Goal: Task Accomplishment & Management: Complete application form

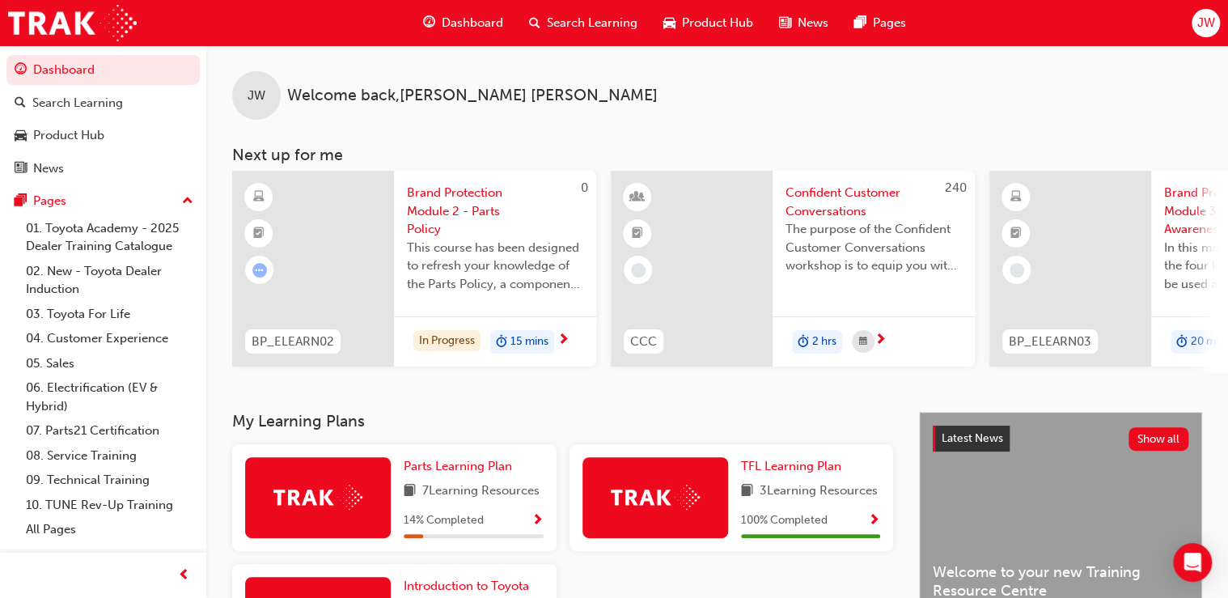
click at [564, 340] on span "next-icon" at bounding box center [563, 340] width 12 height 15
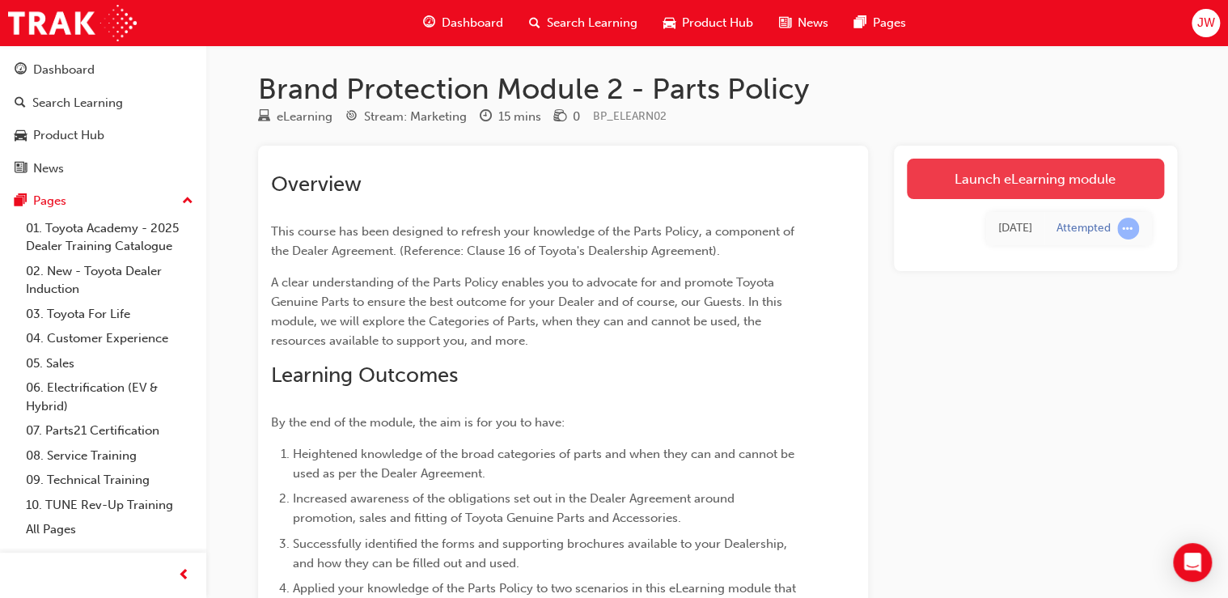
click at [1016, 187] on link "Launch eLearning module" at bounding box center [1035, 179] width 257 height 40
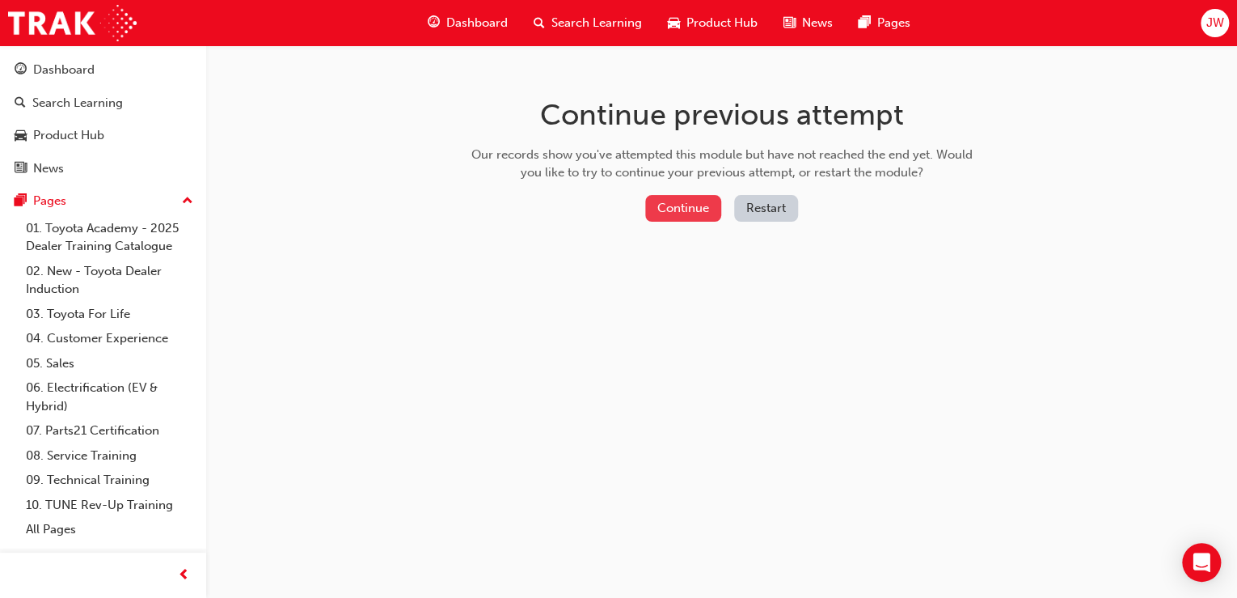
click at [657, 213] on button "Continue" at bounding box center [683, 208] width 76 height 27
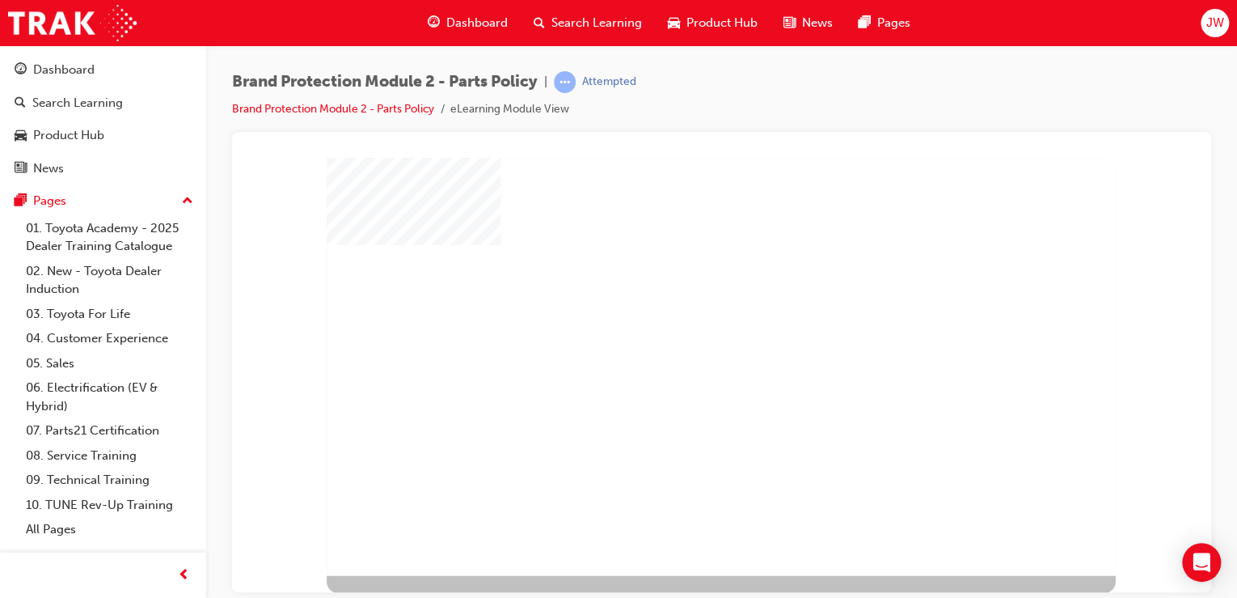
click at [687, 332] on div "play" at bounding box center [687, 332] width 0 height 0
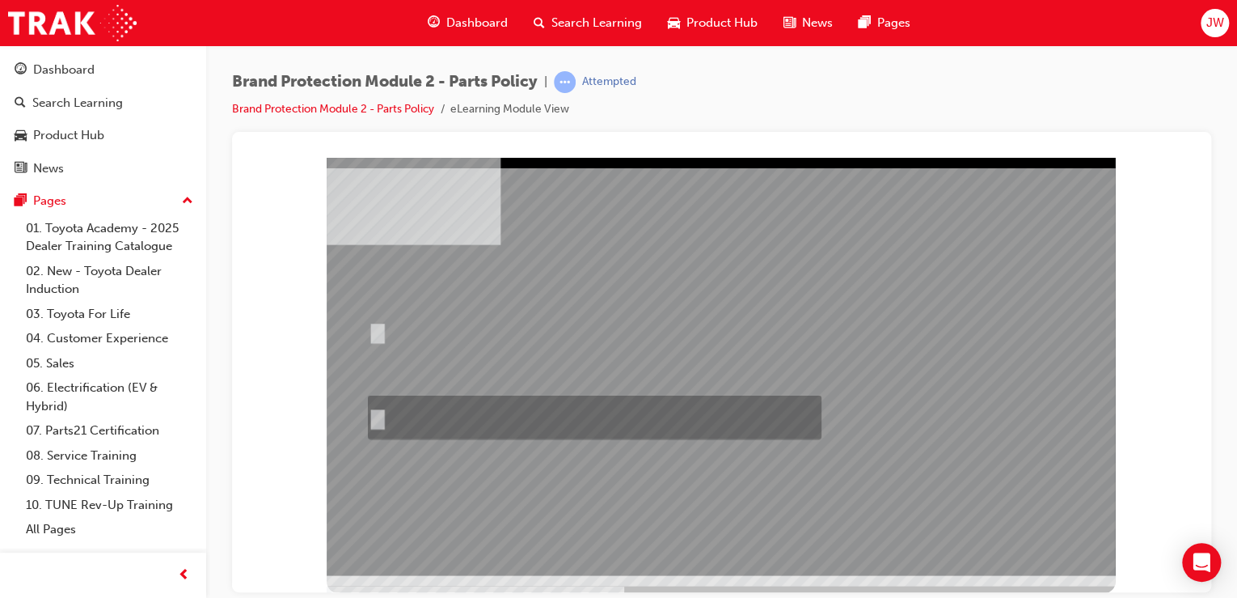
radio input "true"
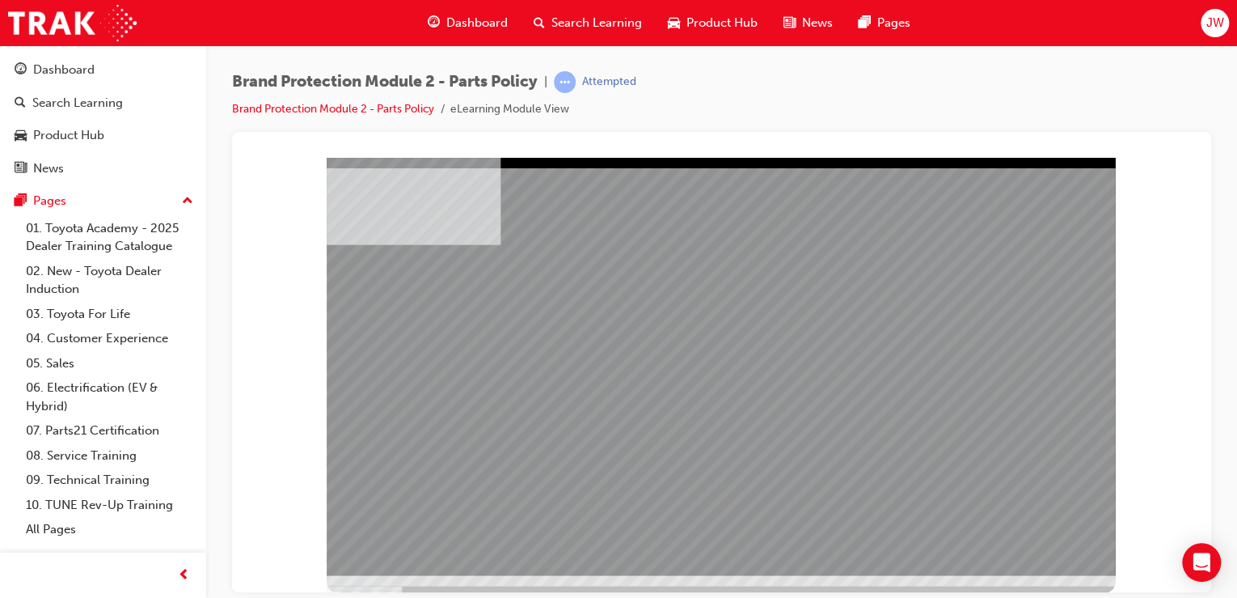
drag, startPoint x: 735, startPoint y: 526, endPoint x: 753, endPoint y: 534, distance: 19.5
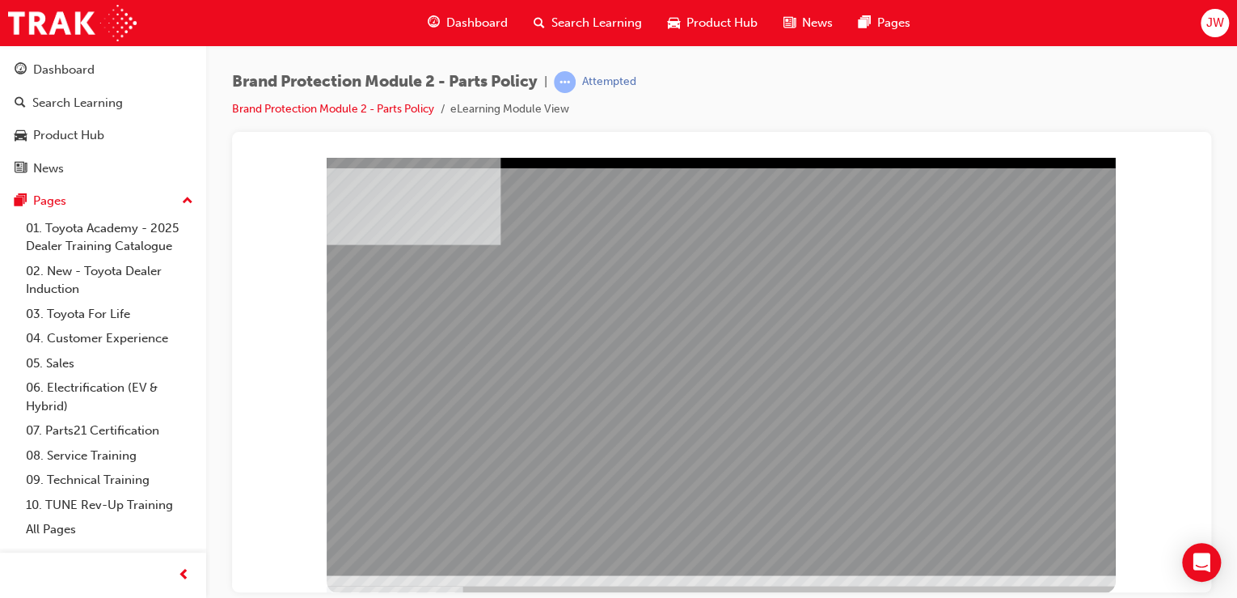
click at [1027, 558] on div "multistate" at bounding box center [721, 365] width 789 height 417
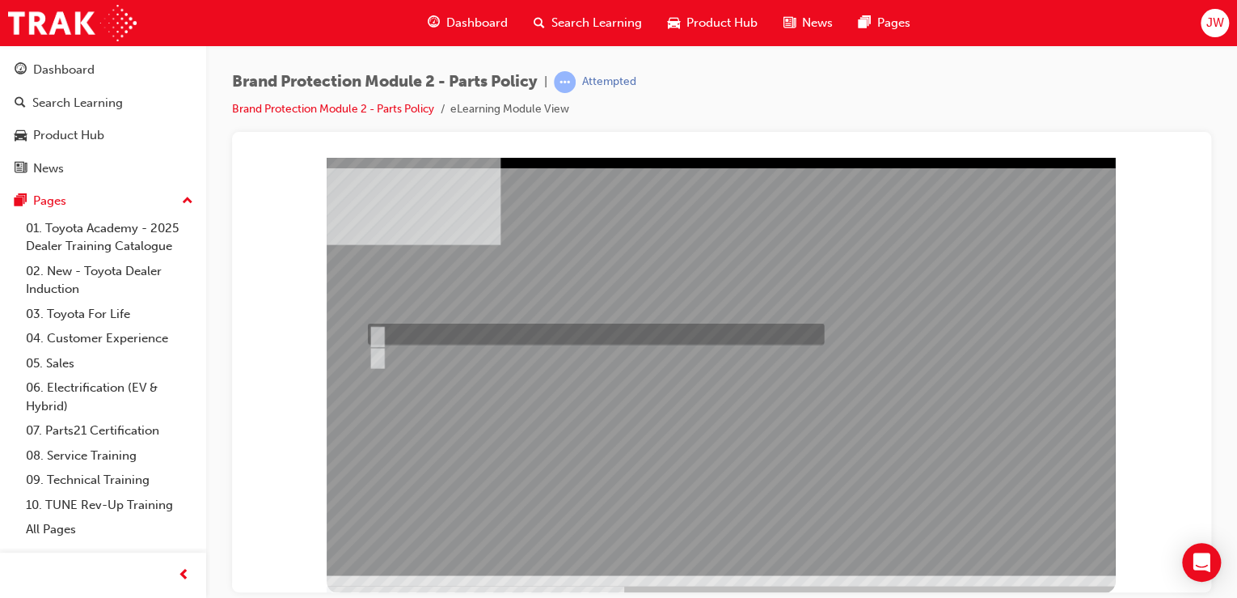
radio input "true"
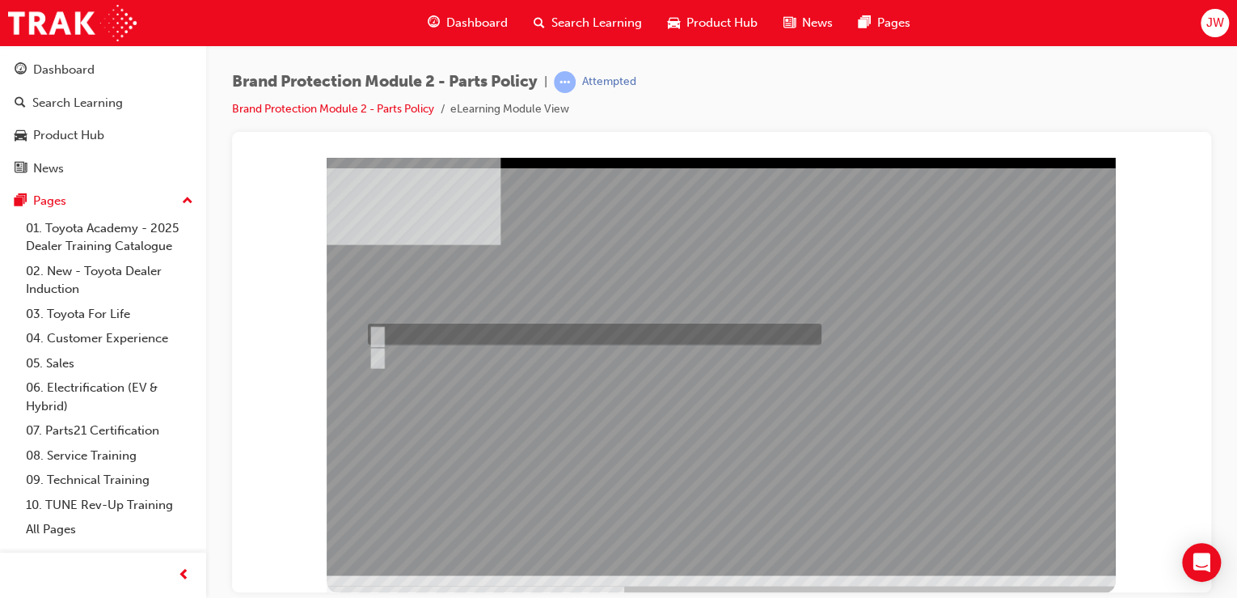
radio input "true"
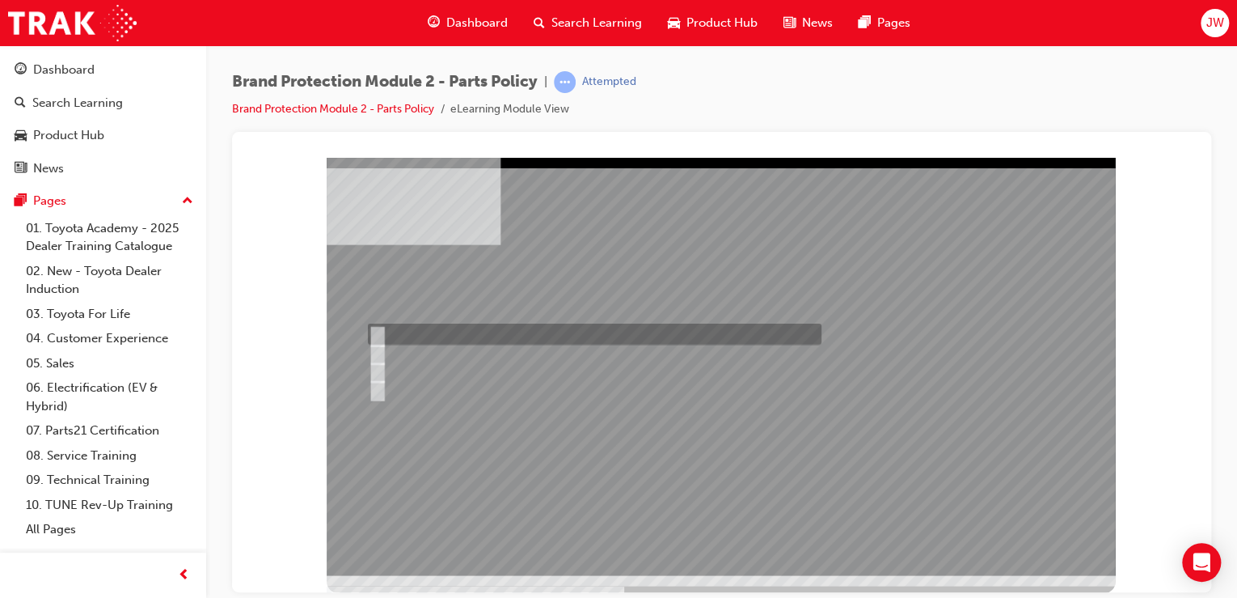
radio input "true"
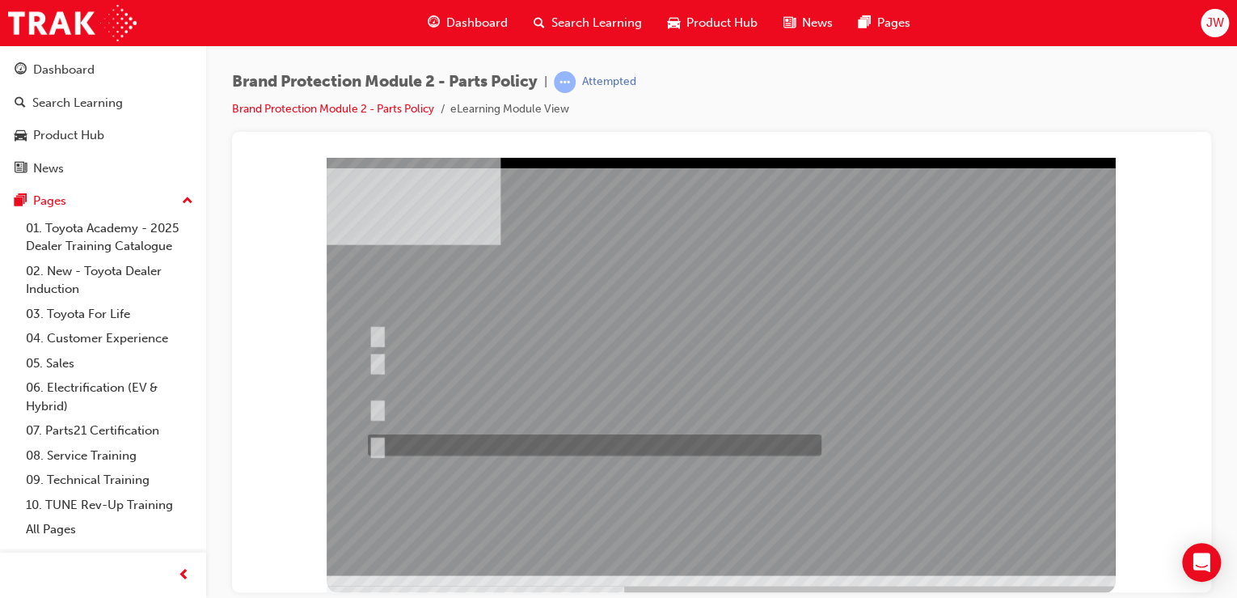
drag, startPoint x: 378, startPoint y: 444, endPoint x: 399, endPoint y: 453, distance: 22.8
radio input "true"
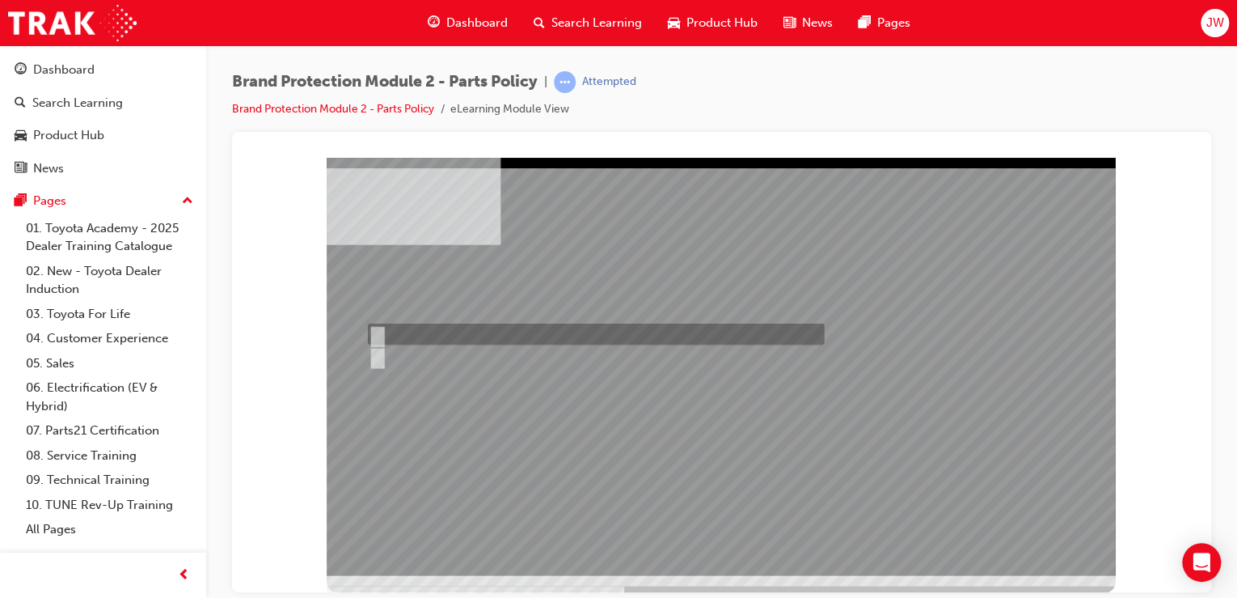
radio input "true"
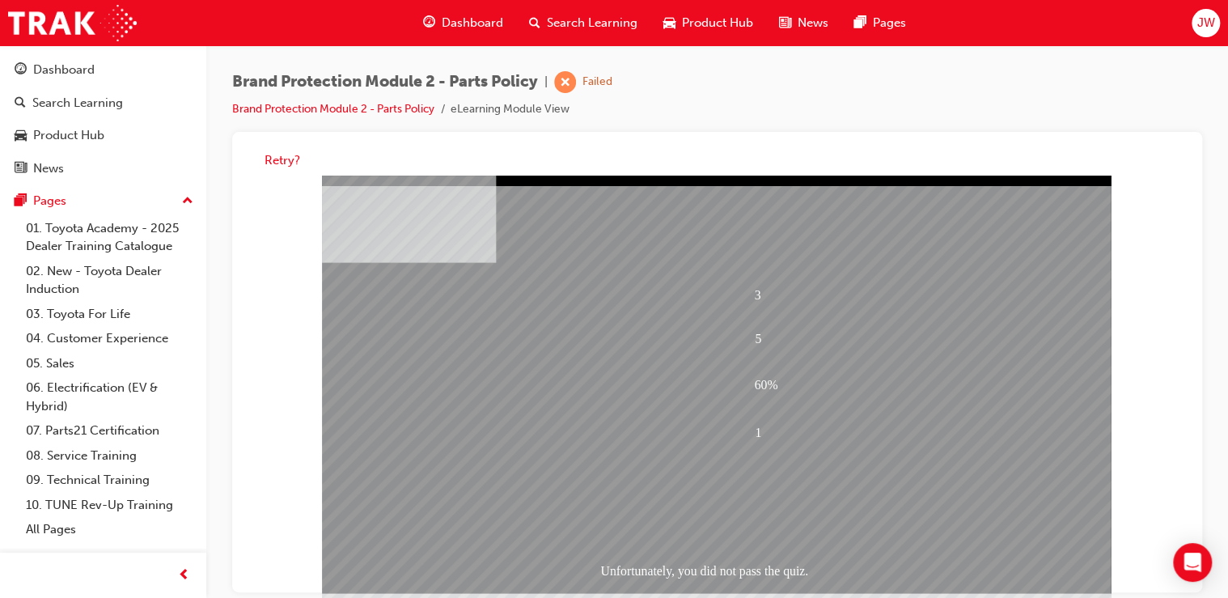
click at [360, 408] on div at bounding box center [716, 383] width 789 height 417
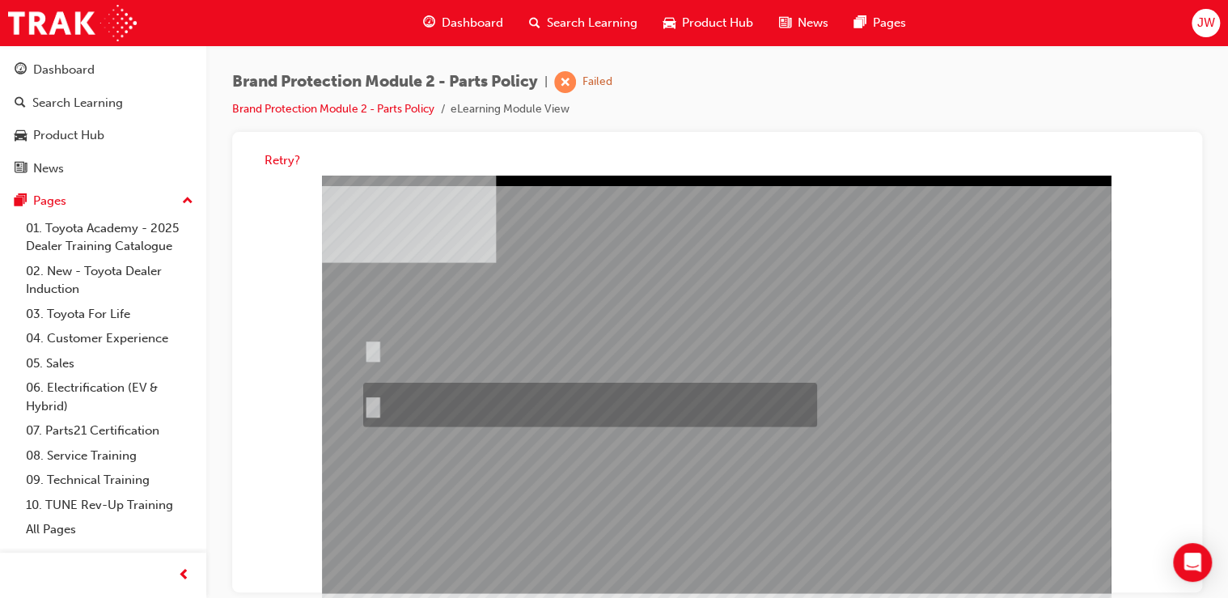
radio input "true"
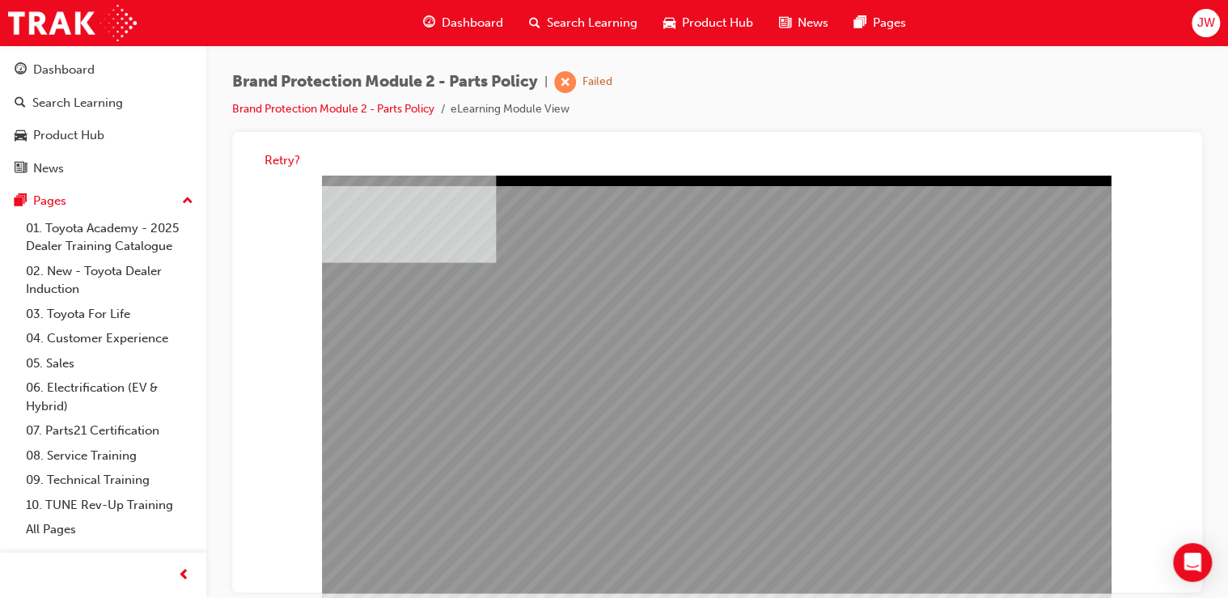
drag, startPoint x: 468, startPoint y: 394, endPoint x: 476, endPoint y: 400, distance: 9.7
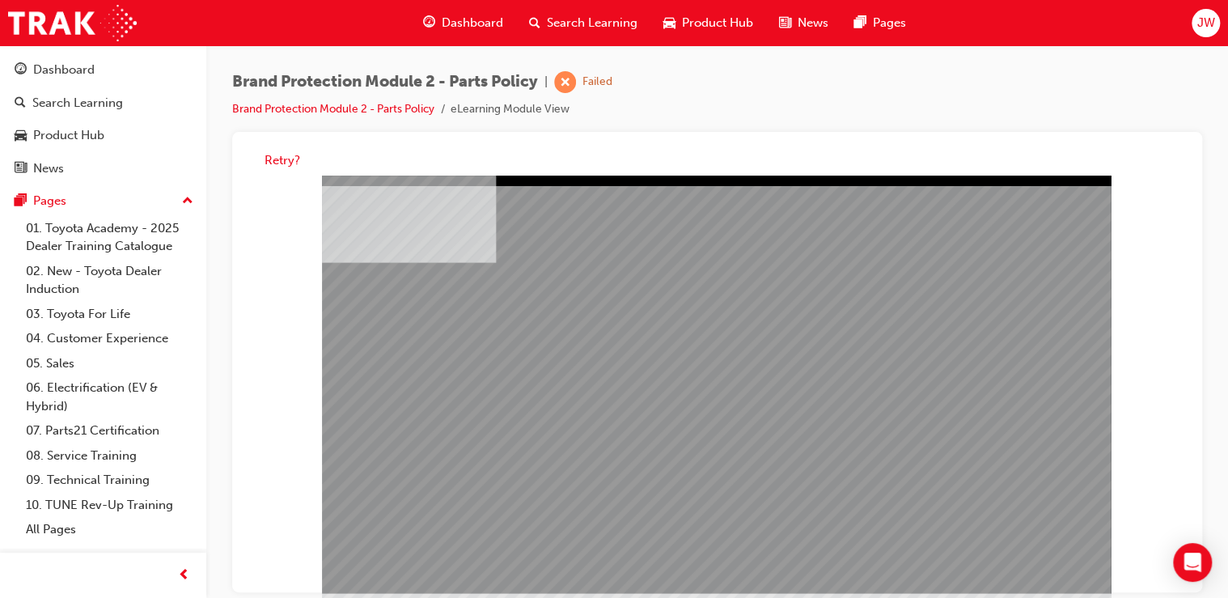
drag, startPoint x: 391, startPoint y: 414, endPoint x: 411, endPoint y: 436, distance: 29.2
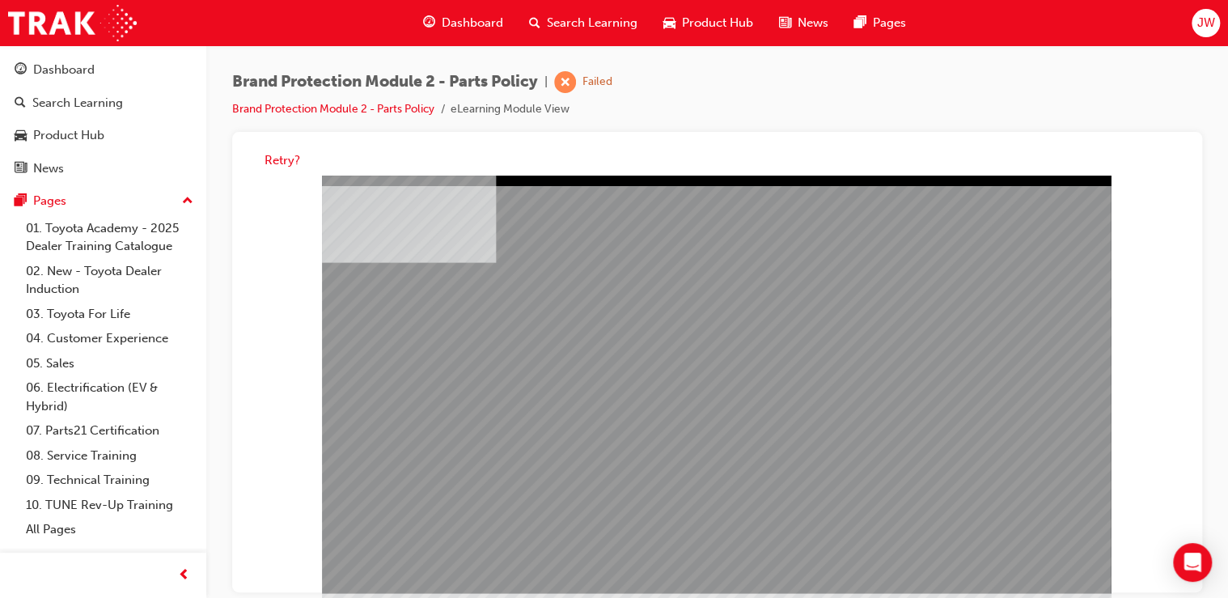
drag, startPoint x: 687, startPoint y: 420, endPoint x: 744, endPoint y: 438, distance: 60.1
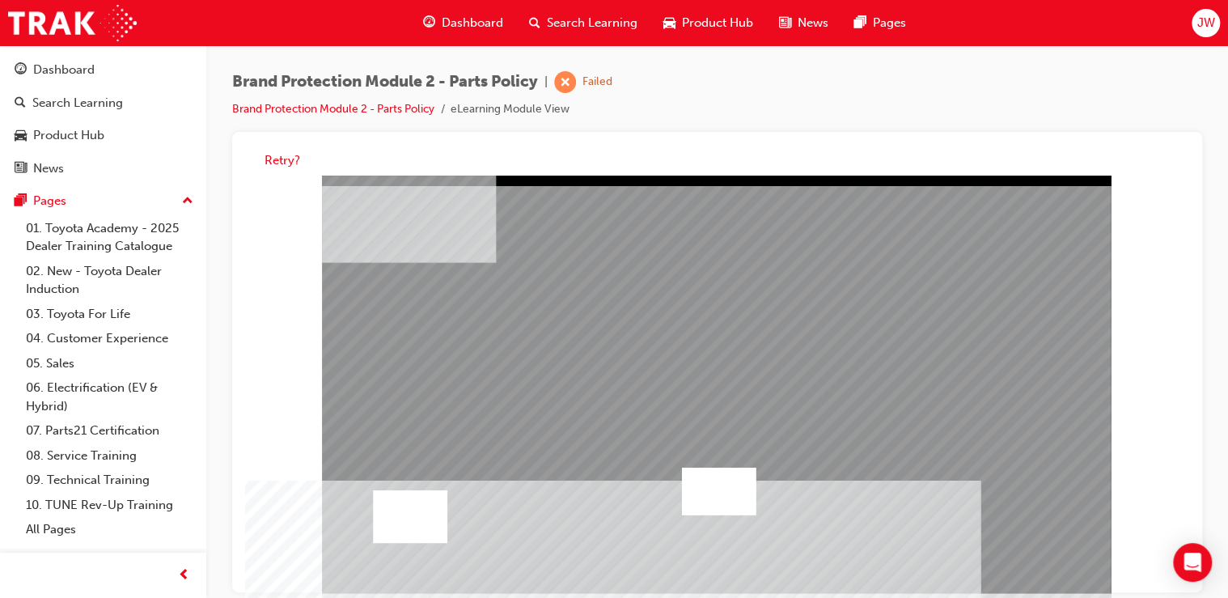
drag, startPoint x: 459, startPoint y: 412, endPoint x: 481, endPoint y: 428, distance: 27.8
click at [395, 514] on div at bounding box center [410, 516] width 74 height 53
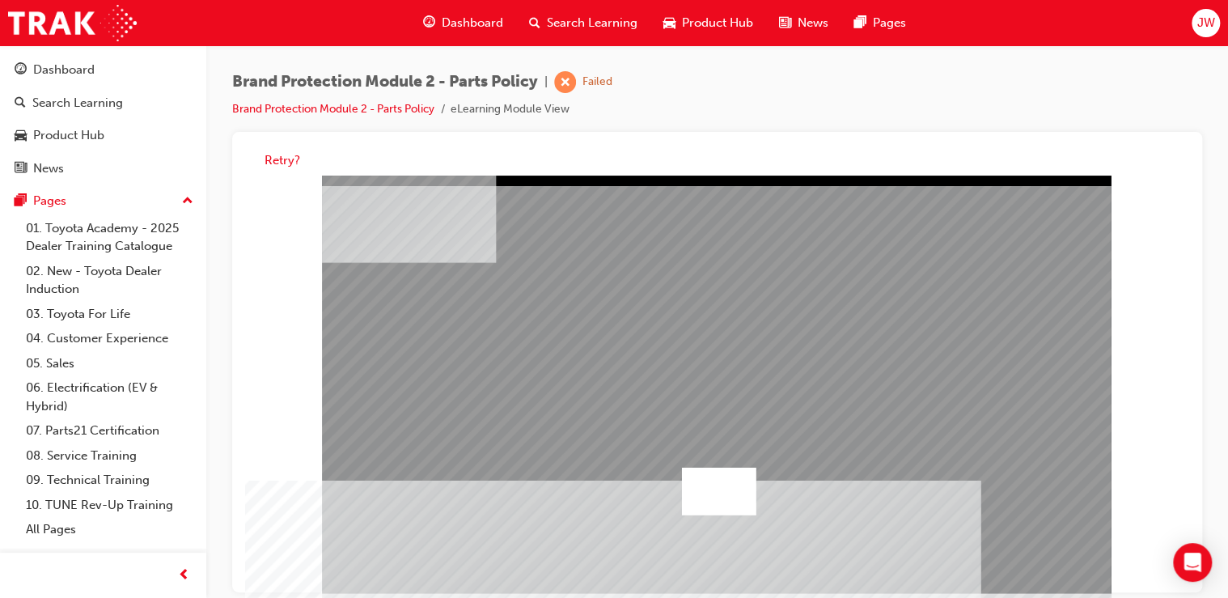
click at [718, 489] on div at bounding box center [719, 491] width 74 height 48
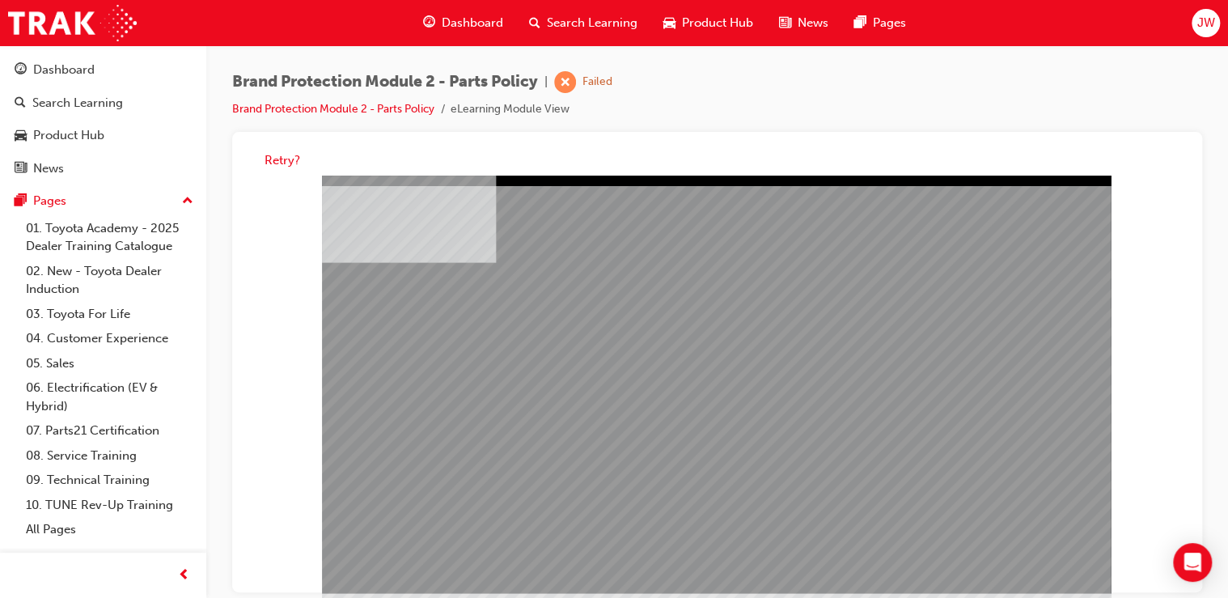
drag, startPoint x: 433, startPoint y: 353, endPoint x: 490, endPoint y: 387, distance: 65.6
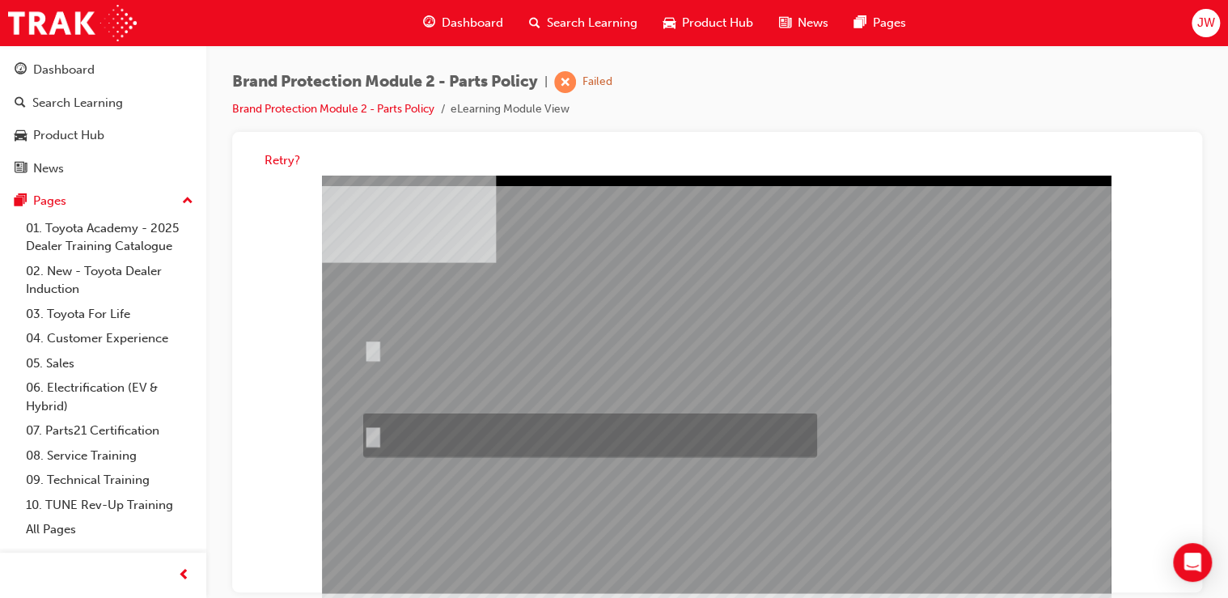
drag, startPoint x: 383, startPoint y: 427, endPoint x: 404, endPoint y: 439, distance: 25.0
radio input "true"
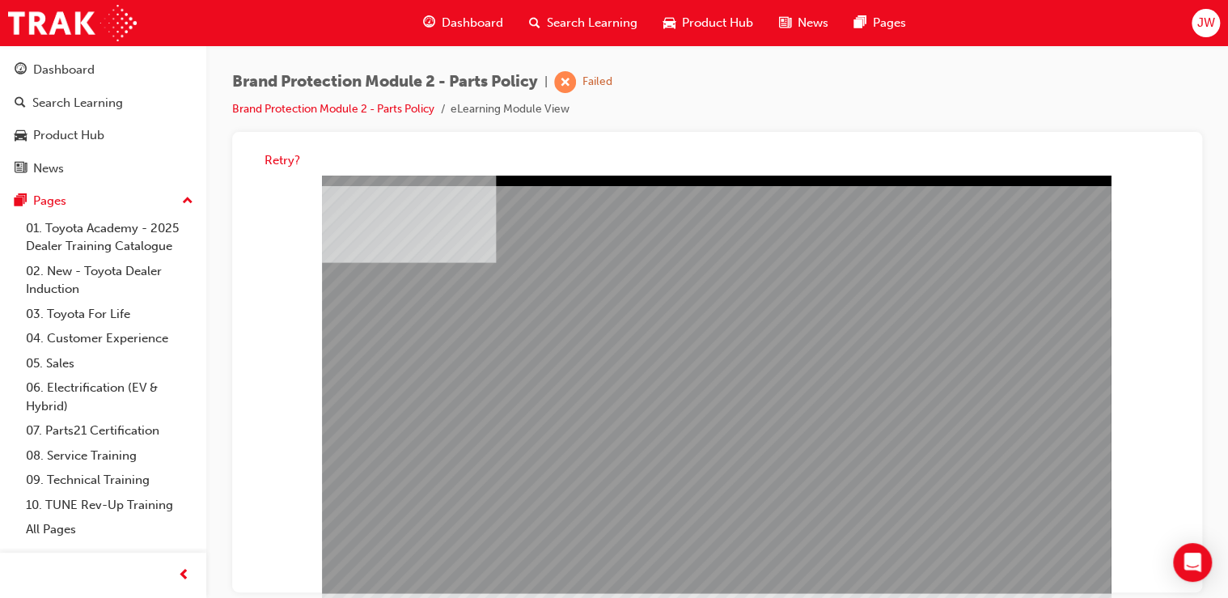
drag, startPoint x: 374, startPoint y: 408, endPoint x: 399, endPoint y: 406, distance: 25.2
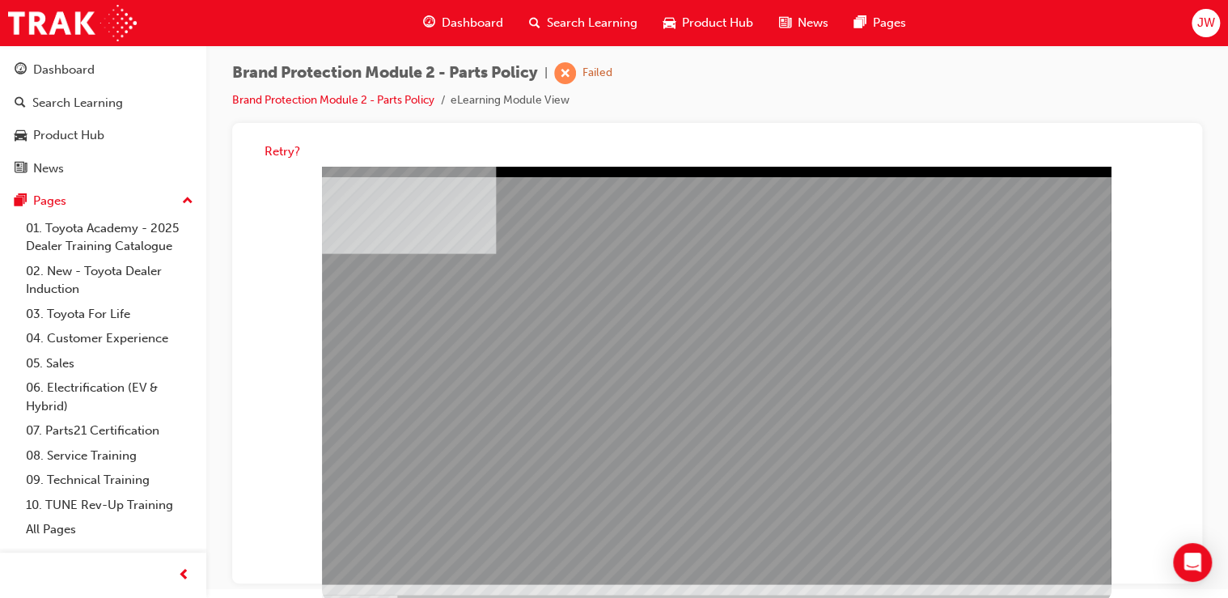
scroll to position [11, 0]
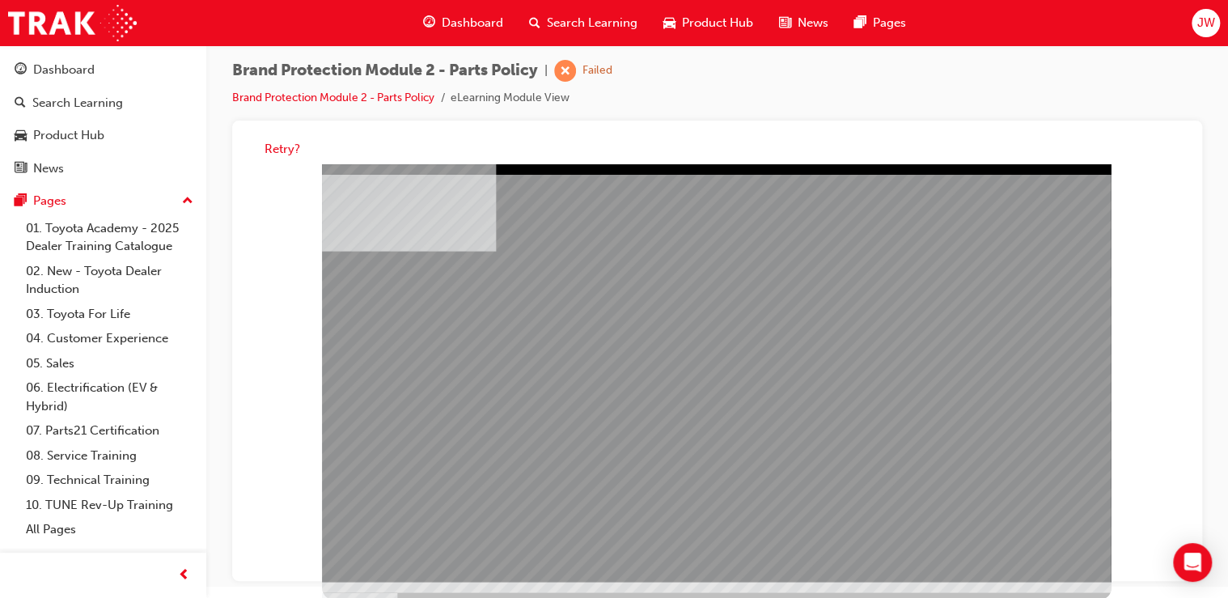
drag, startPoint x: 805, startPoint y: 415, endPoint x: 860, endPoint y: 410, distance: 55.2
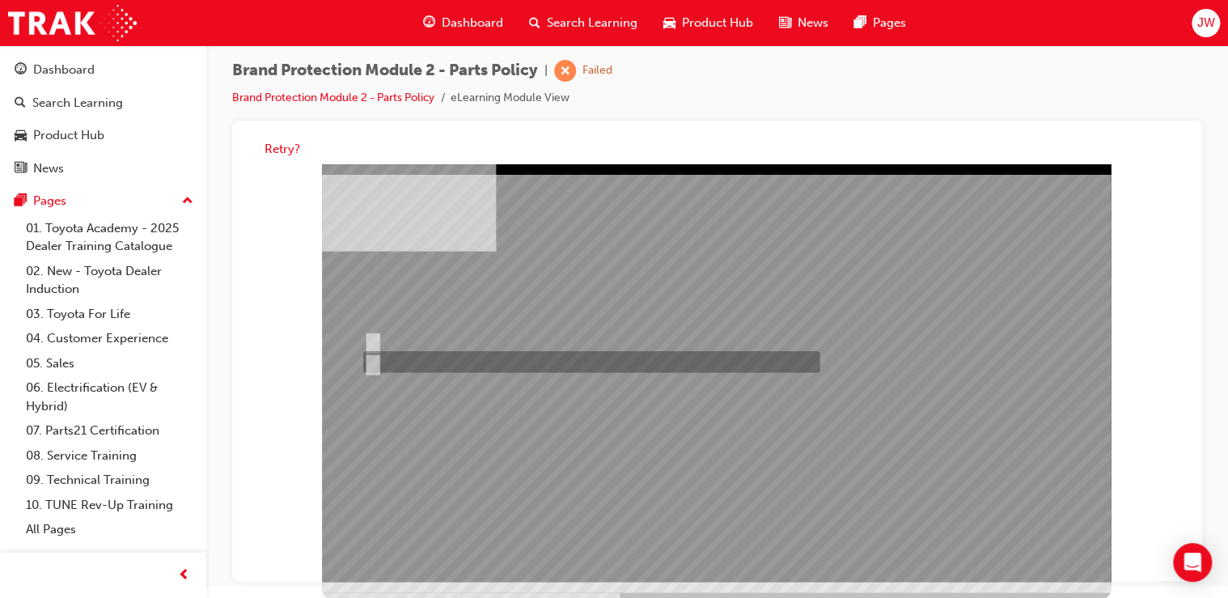
radio input "true"
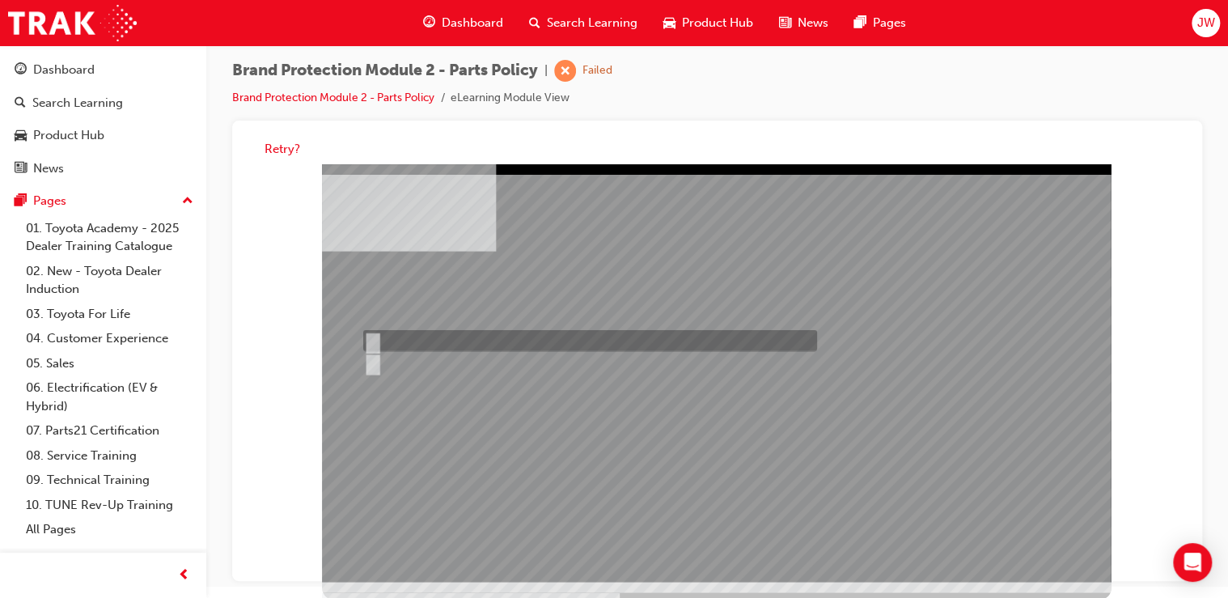
radio input "true"
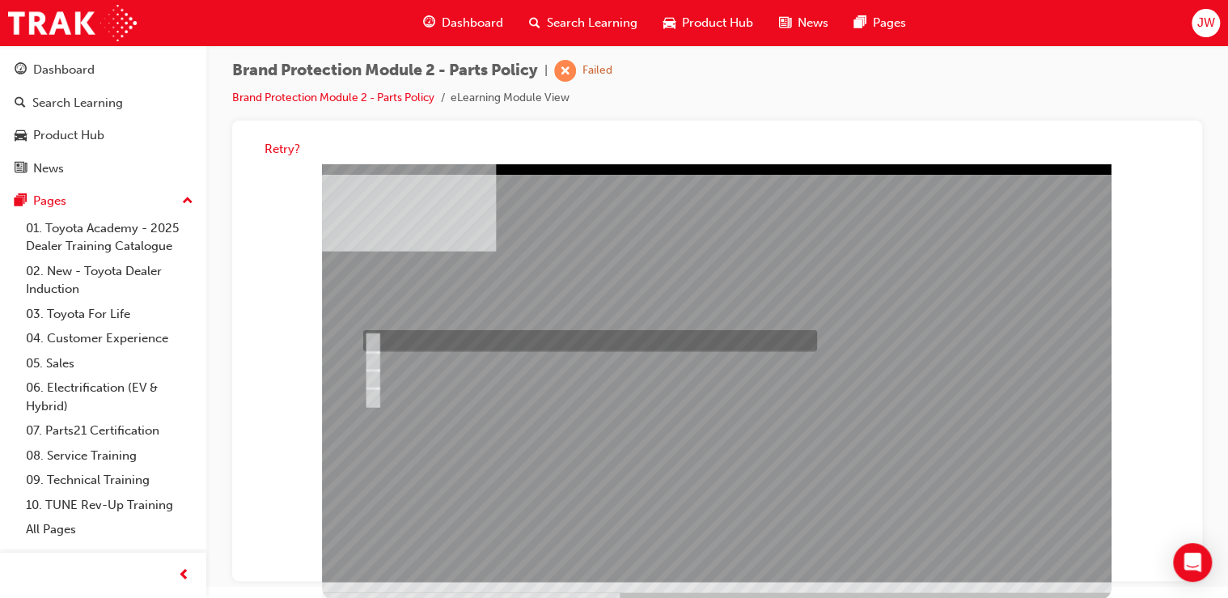
radio input "true"
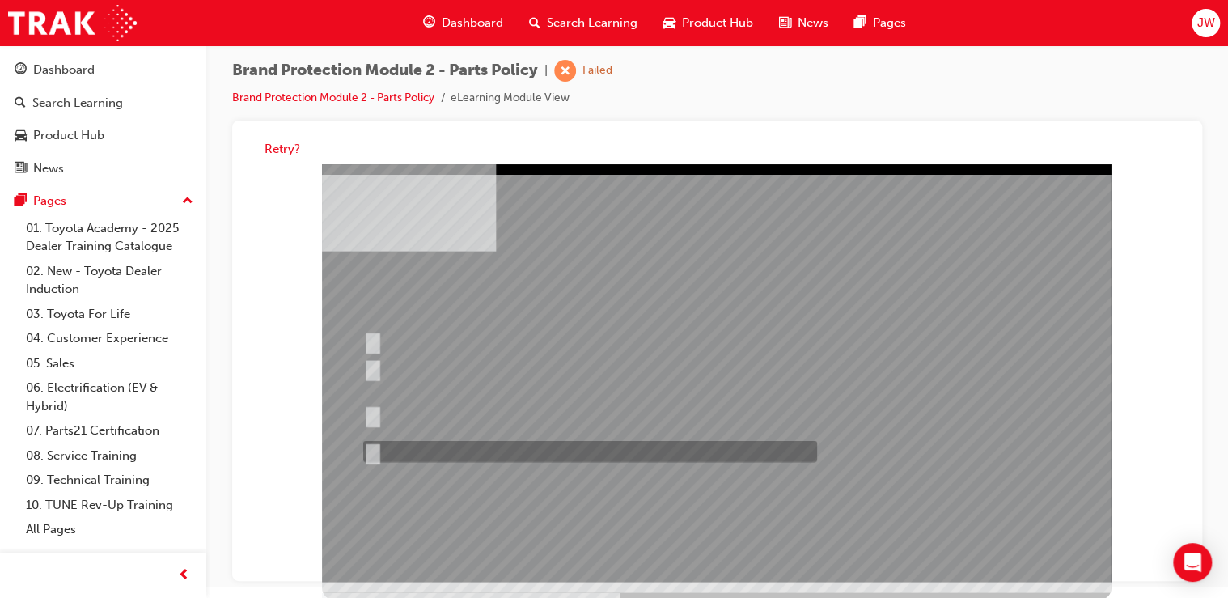
radio input "true"
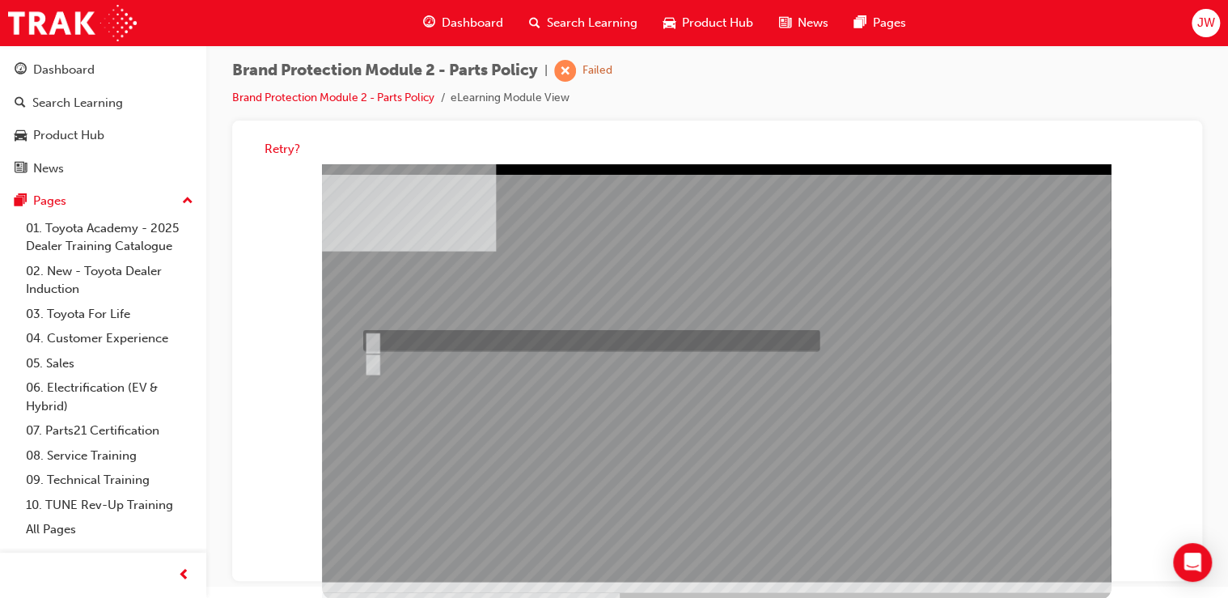
radio input "true"
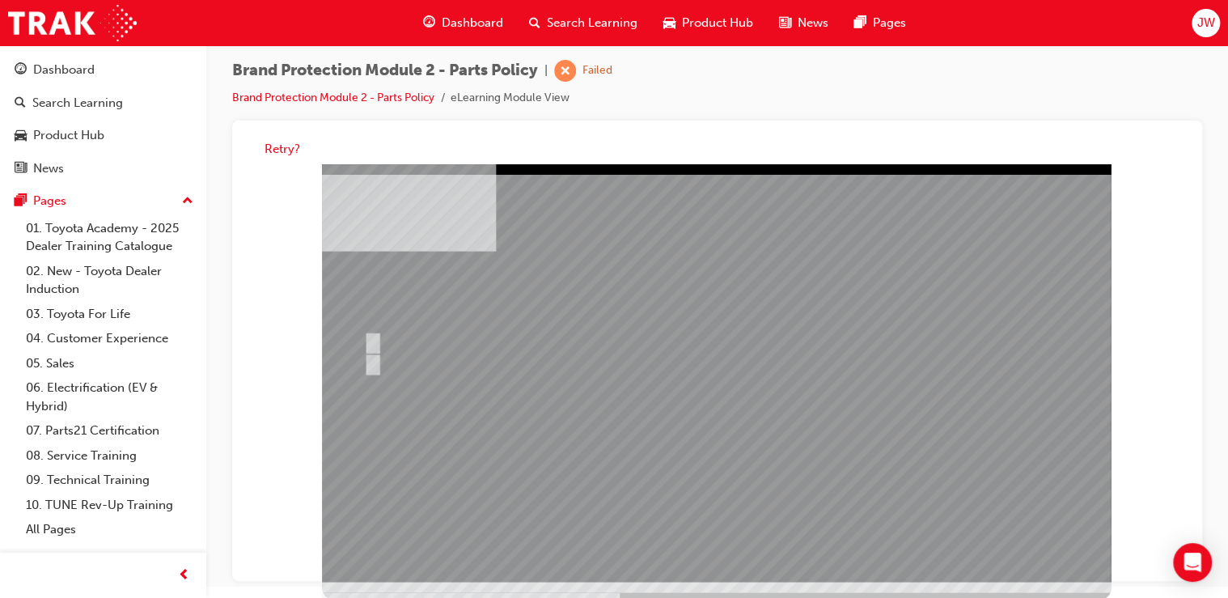
drag, startPoint x: 746, startPoint y: 541, endPoint x: 738, endPoint y: 535, distance: 10.4
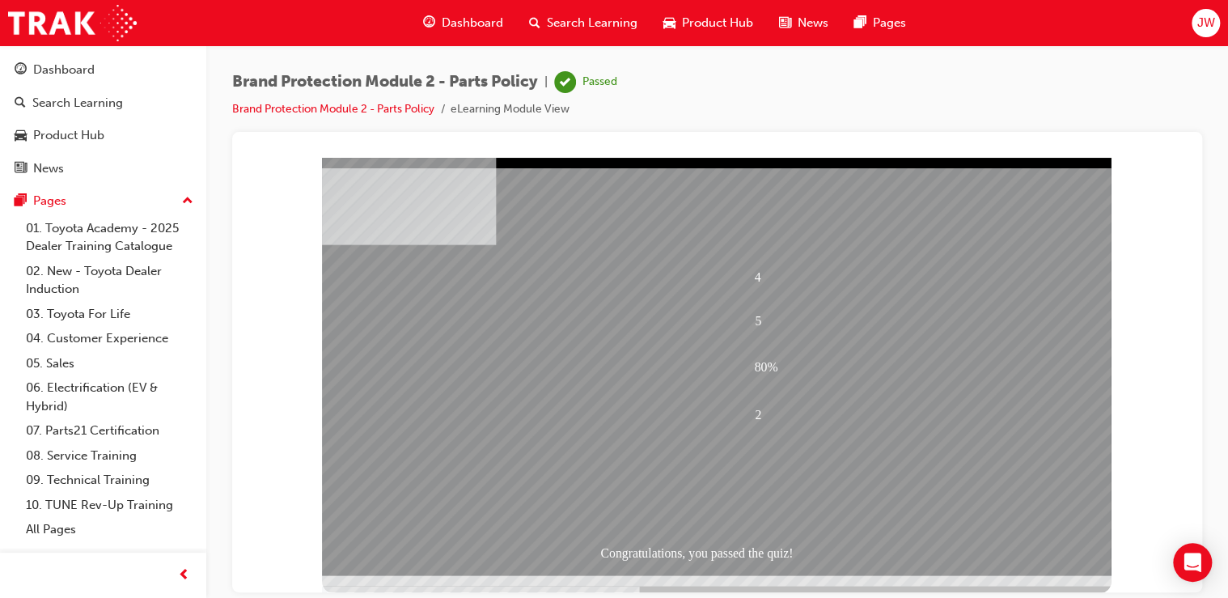
scroll to position [0, 0]
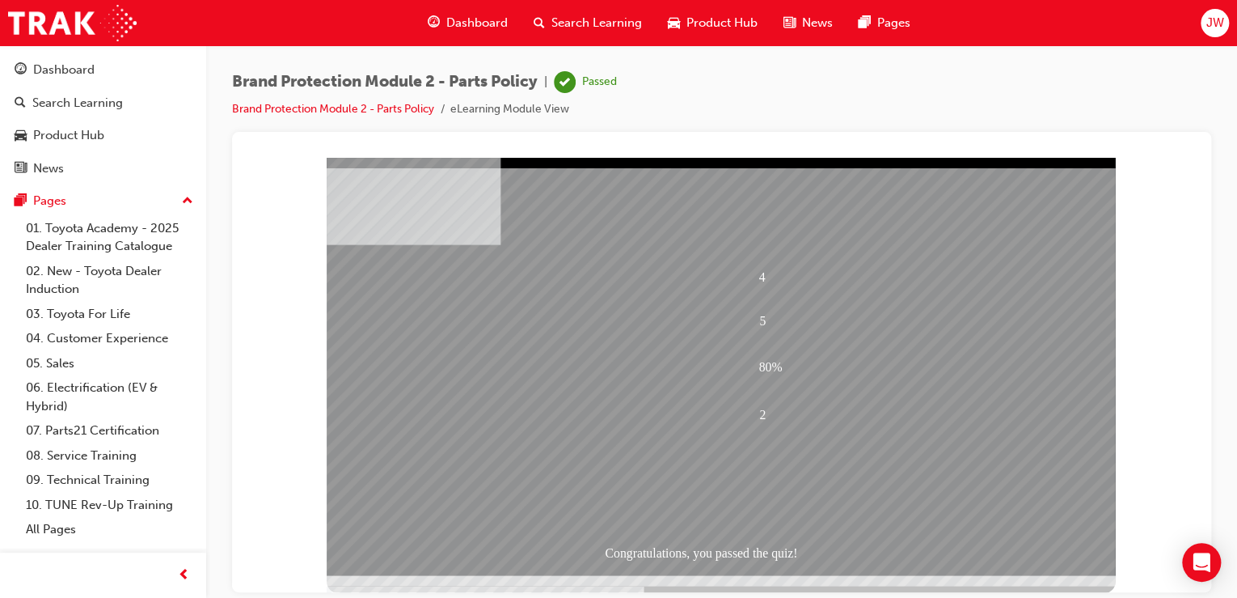
drag, startPoint x: 731, startPoint y: 505, endPoint x: 738, endPoint y: 511, distance: 8.6
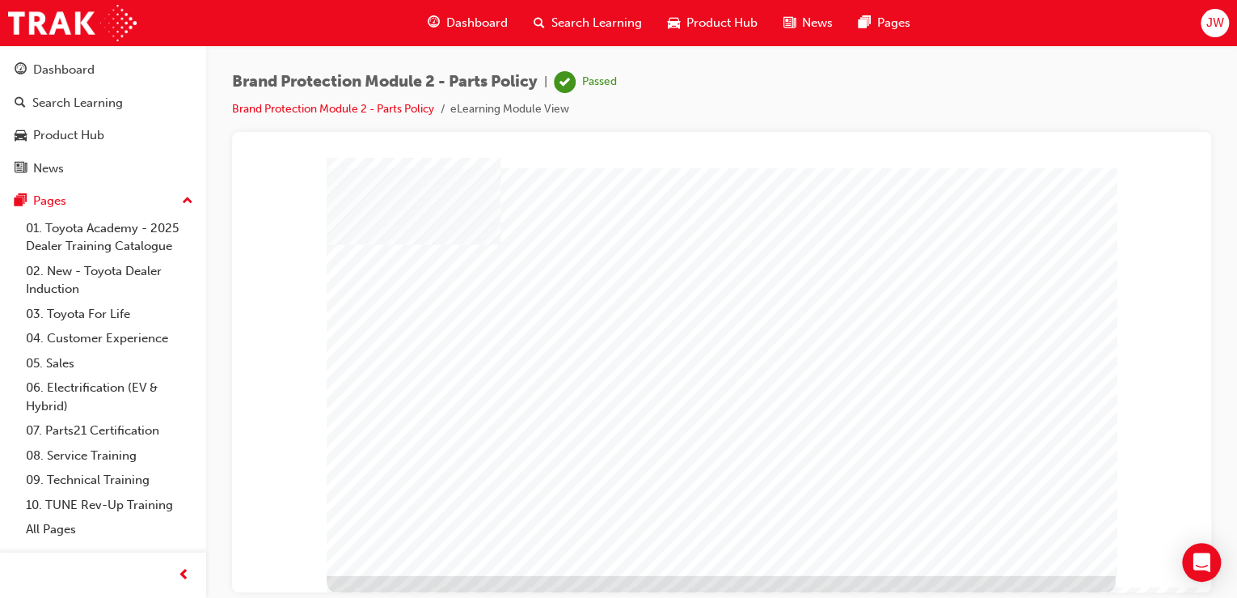
click at [911, 97] on div "Brand Protection Module 2 - Parts Policy | Passed Brand Protection Module 2 - P…" at bounding box center [721, 101] width 979 height 61
click at [354, 104] on link "Brand Protection Module 2 - Parts Policy" at bounding box center [333, 109] width 202 height 14
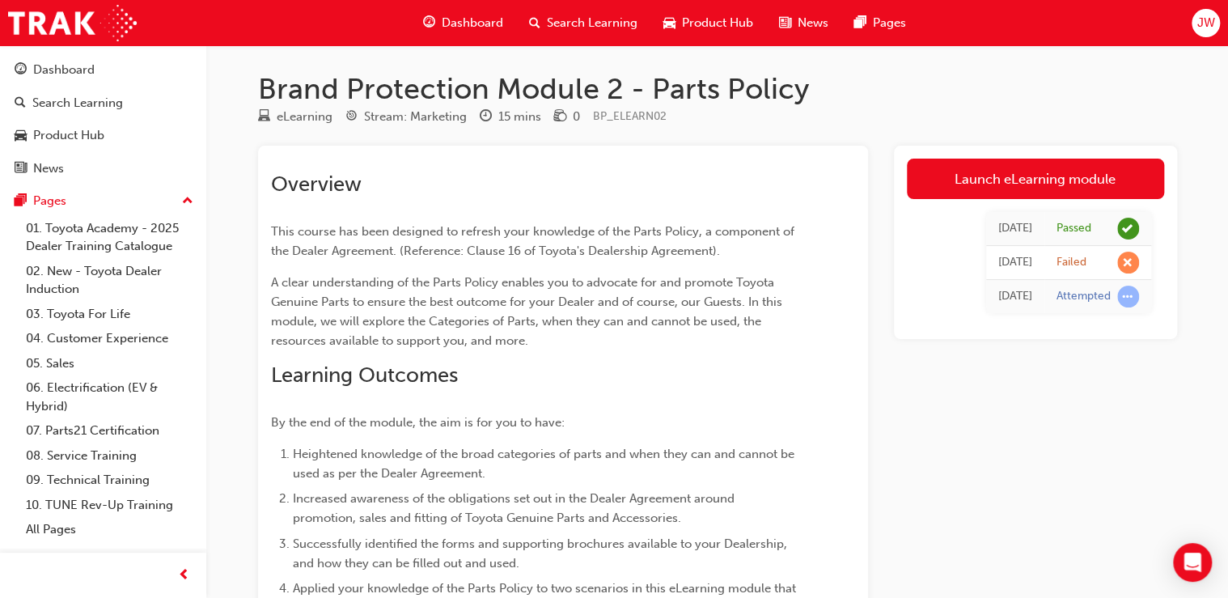
click at [1064, 406] on div "Launch eLearning module [DATE] Passed [DATE] Failed [DATE] Attempted" at bounding box center [1035, 454] width 283 height 617
click at [1010, 422] on div "Launch eLearning module [DATE] Passed [DATE] Failed [DATE] Attempted" at bounding box center [1035, 454] width 283 height 617
click at [65, 67] on div "Dashboard" at bounding box center [63, 70] width 61 height 19
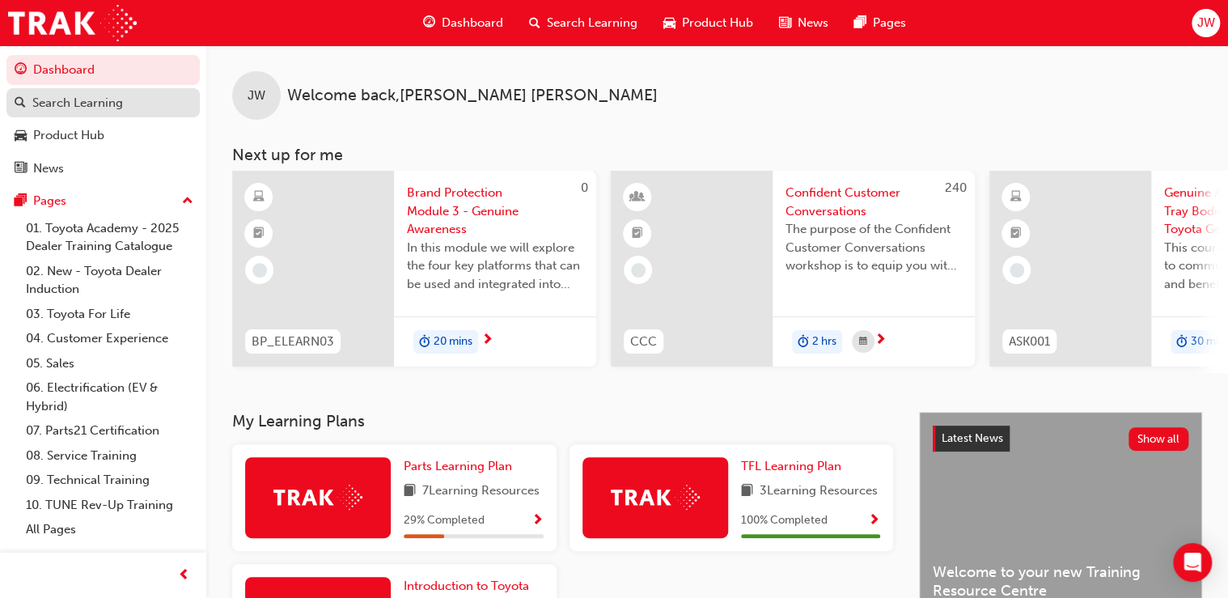
click at [59, 101] on div "Search Learning" at bounding box center [77, 103] width 91 height 19
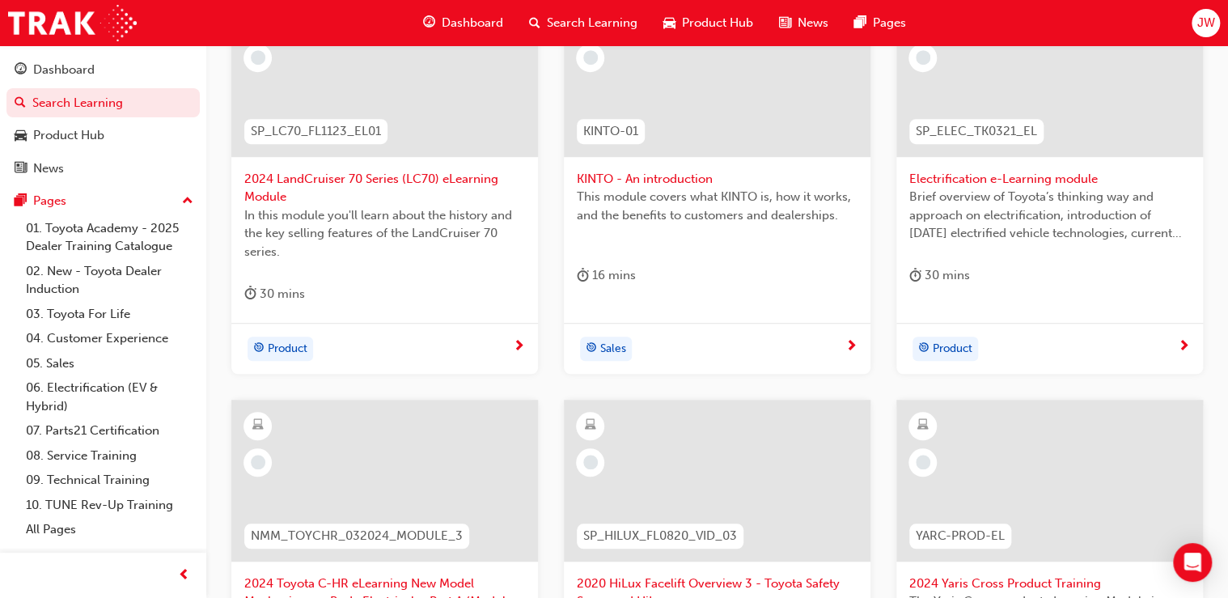
scroll to position [369, 0]
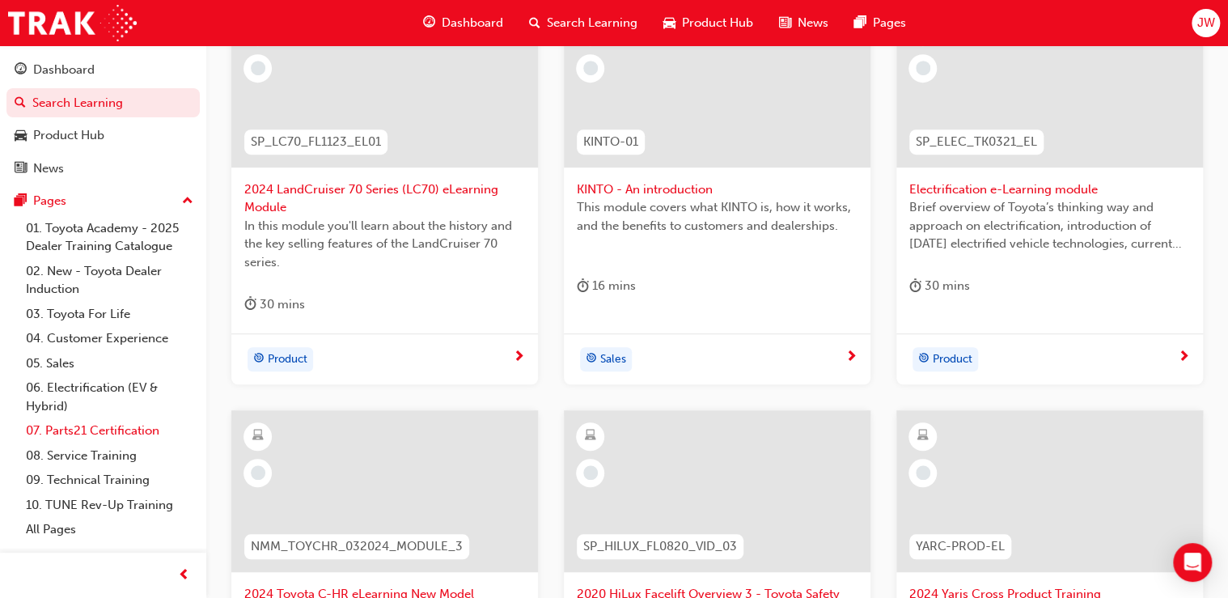
click at [78, 429] on link "07. Parts21 Certification" at bounding box center [109, 430] width 180 height 25
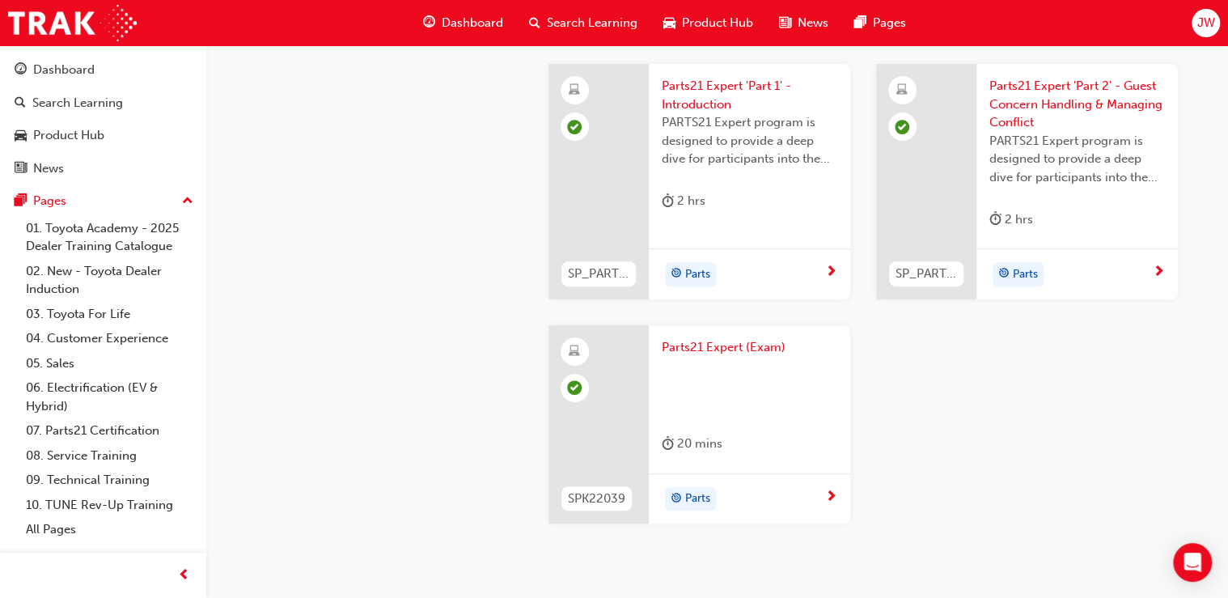
scroll to position [3363, 0]
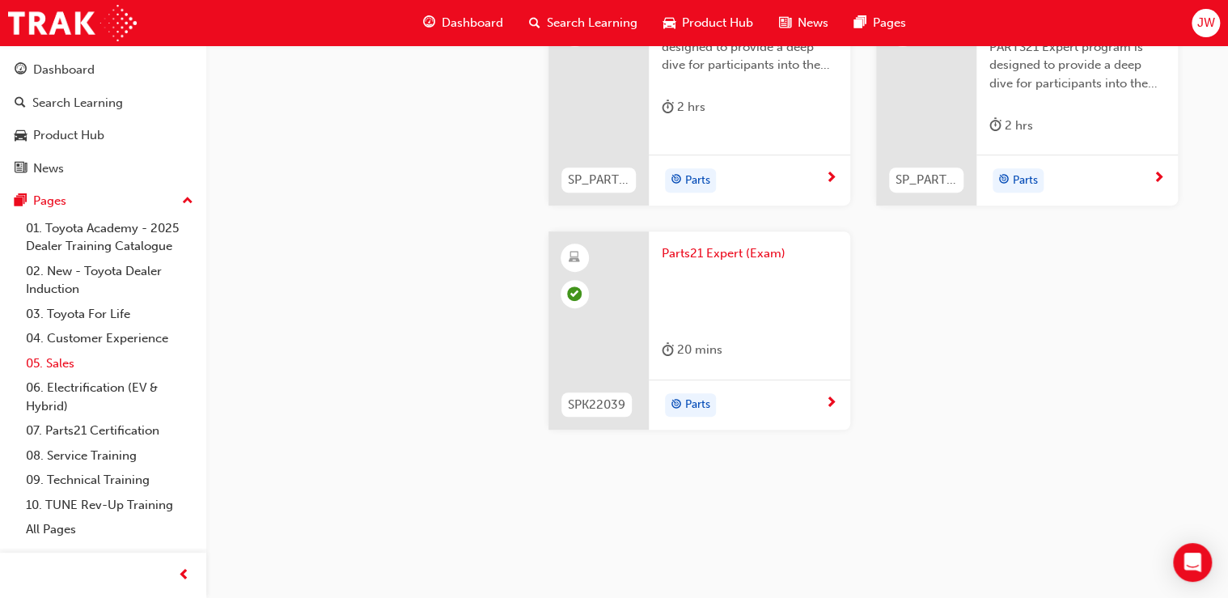
click at [61, 362] on link "05. Sales" at bounding box center [109, 363] width 180 height 25
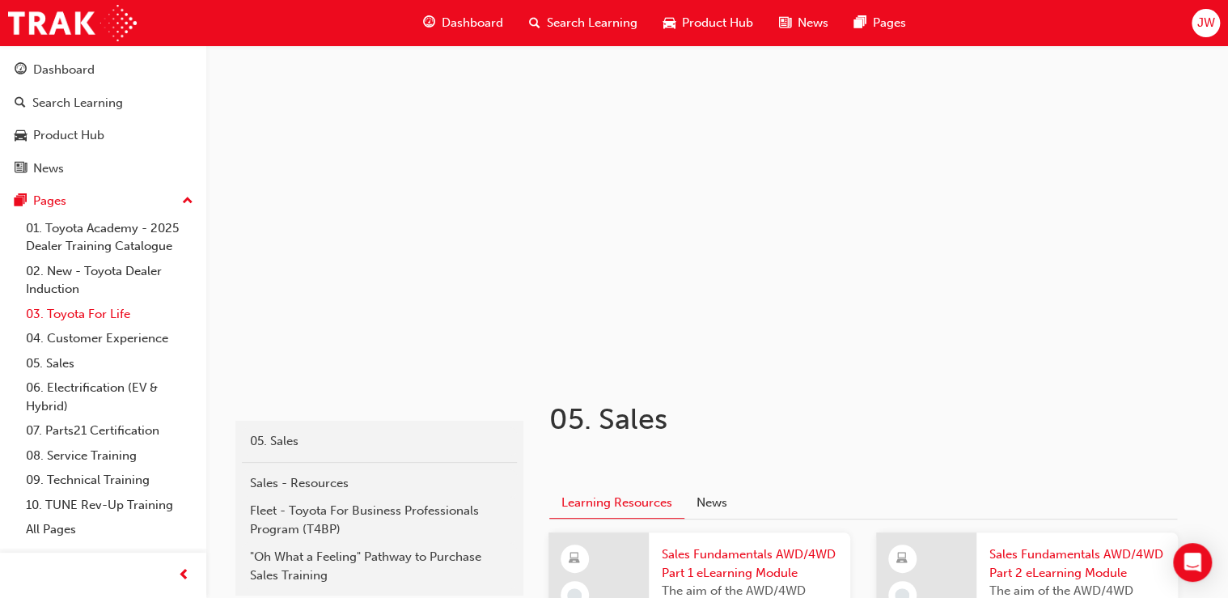
click at [88, 319] on link "03. Toyota For Life" at bounding box center [109, 314] width 180 height 25
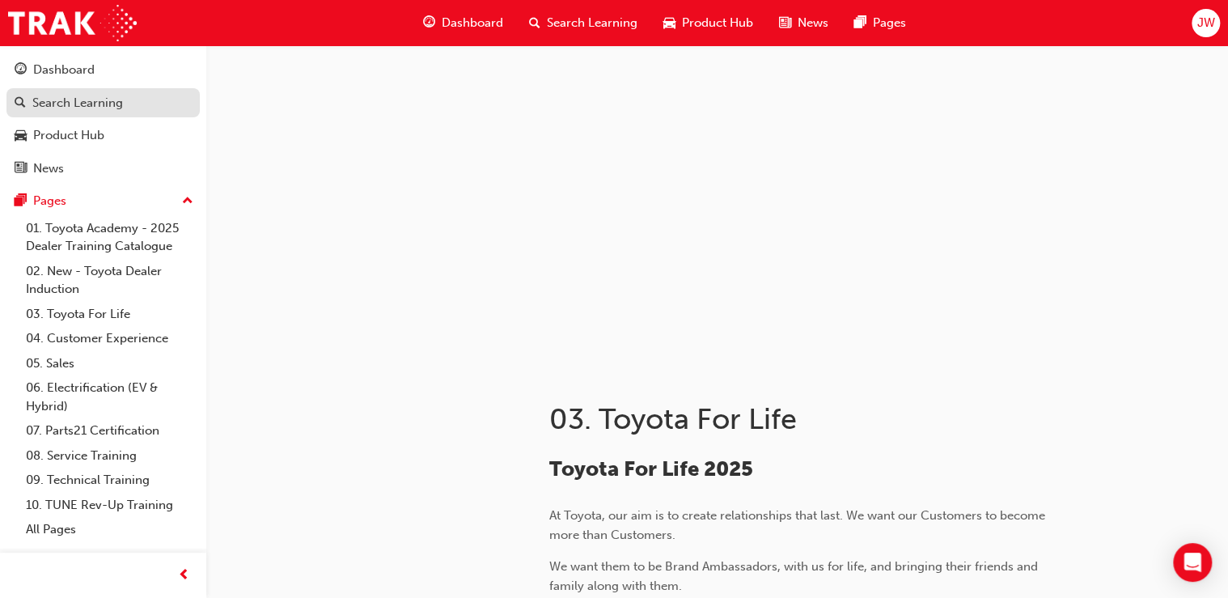
click at [65, 110] on div "Search Learning" at bounding box center [77, 103] width 91 height 19
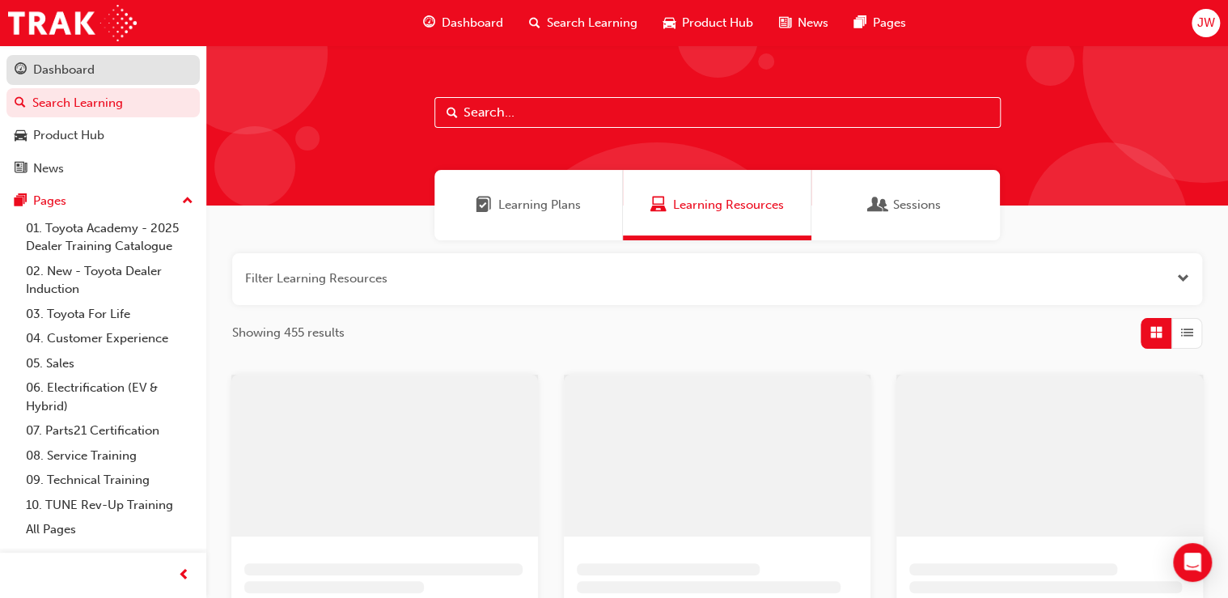
click at [73, 68] on div "Dashboard" at bounding box center [63, 70] width 61 height 19
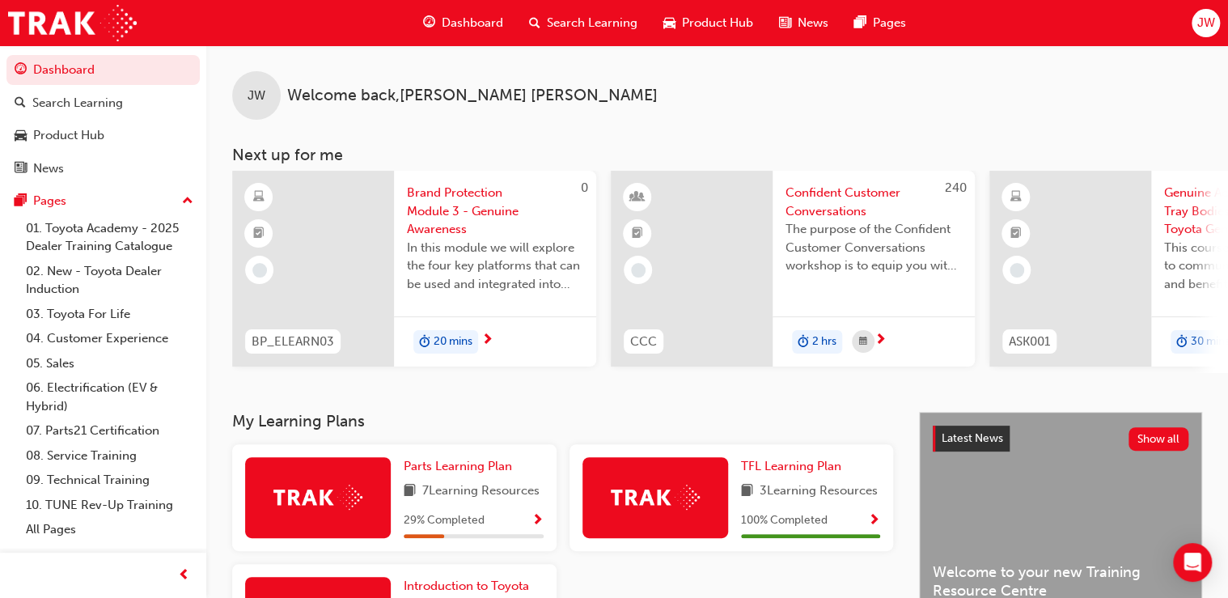
click at [333, 509] on img at bounding box center [317, 496] width 89 height 25
click at [535, 524] on span "Show Progress" at bounding box center [537, 521] width 12 height 15
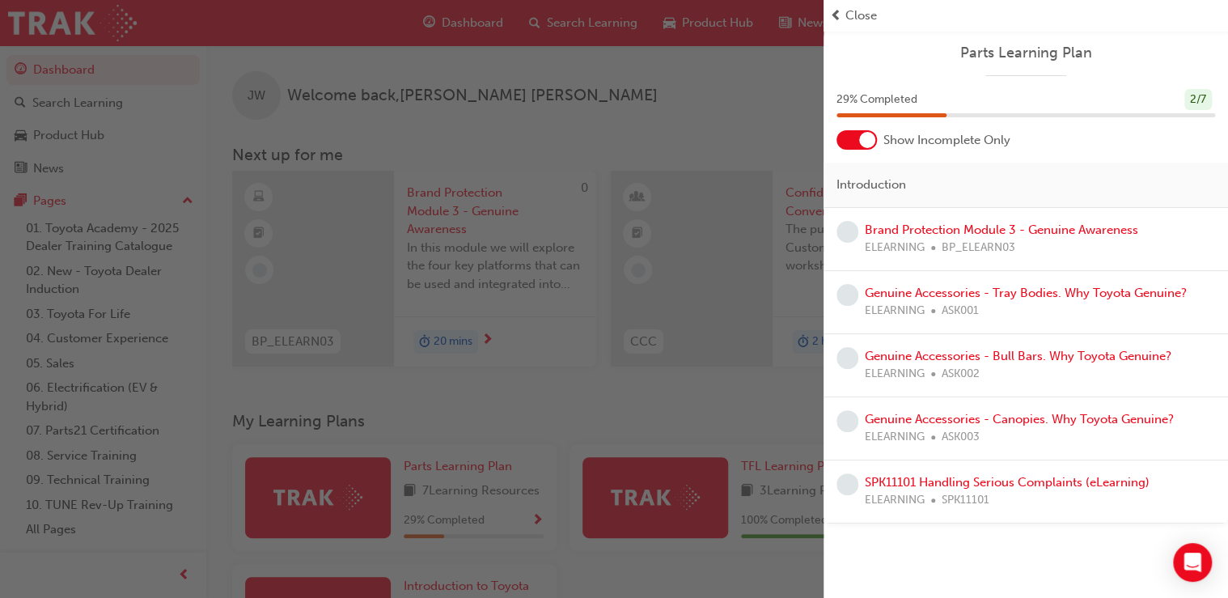
click at [471, 428] on div "button" at bounding box center [411, 299] width 823 height 598
